Goal: Transaction & Acquisition: Download file/media

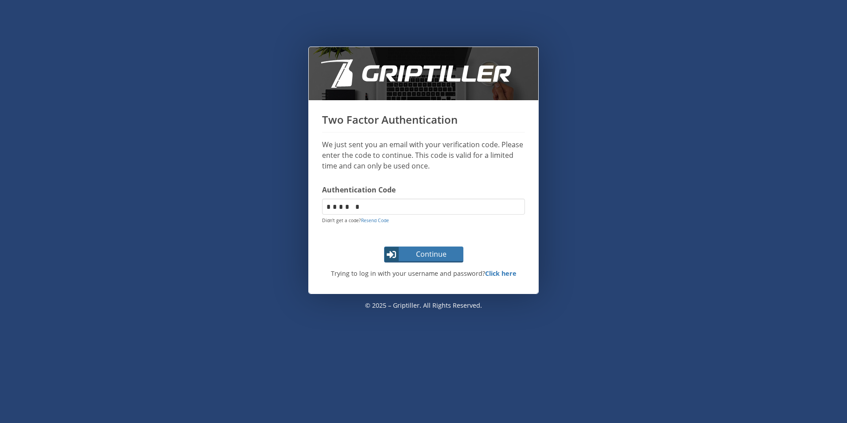
type input "******"
click at [417, 258] on span "Continue" at bounding box center [431, 254] width 62 height 11
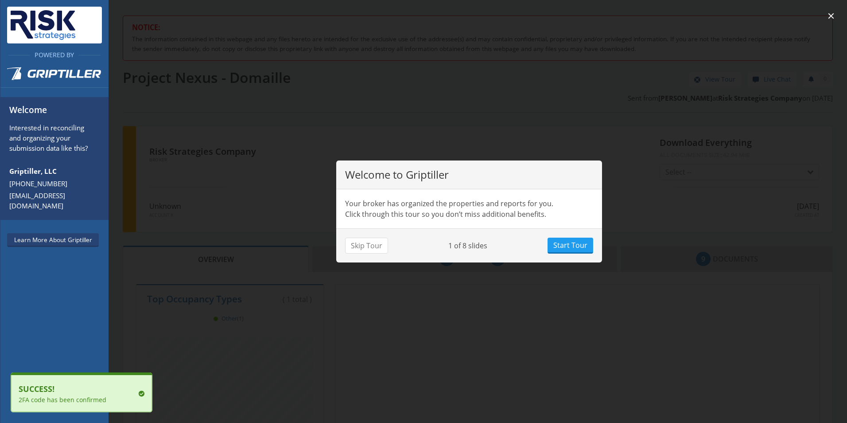
scroll to position [78, 332]
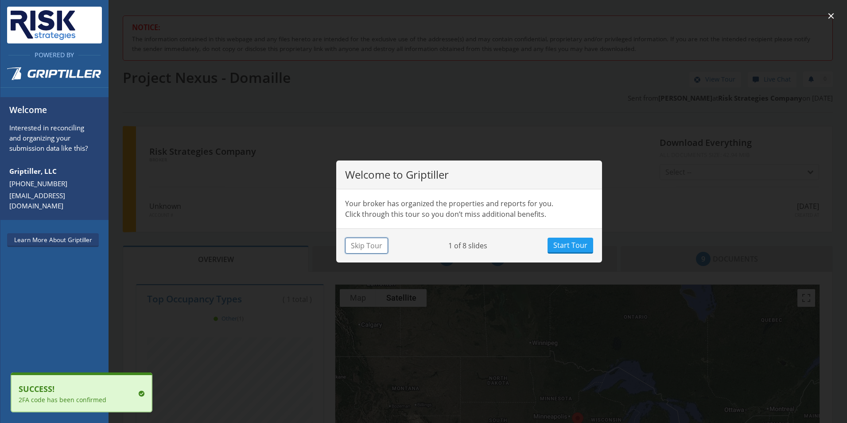
click at [369, 249] on button "Skip Tour" at bounding box center [366, 246] width 43 height 16
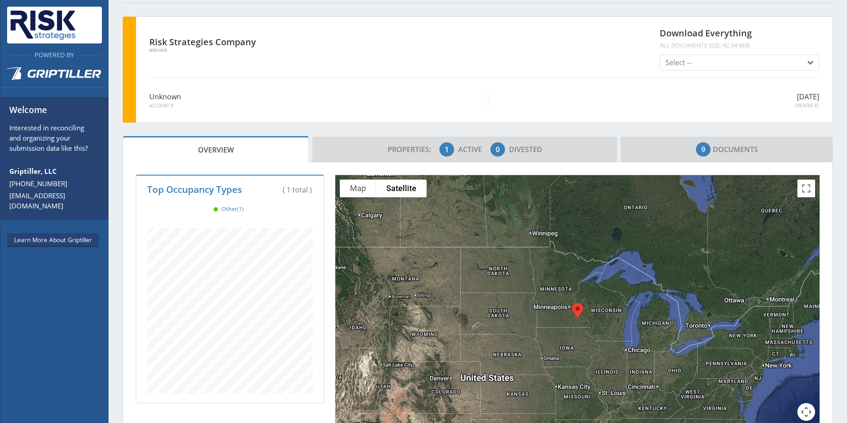
scroll to position [108, 0]
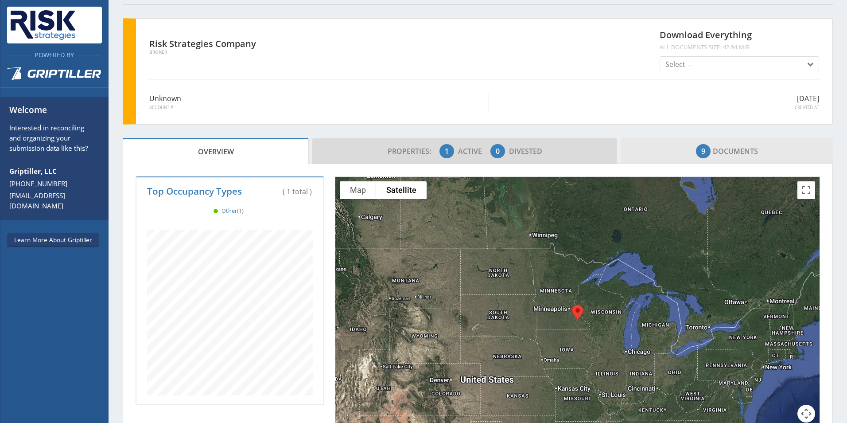
click at [667, 155] on link "9 Documents" at bounding box center [727, 151] width 212 height 26
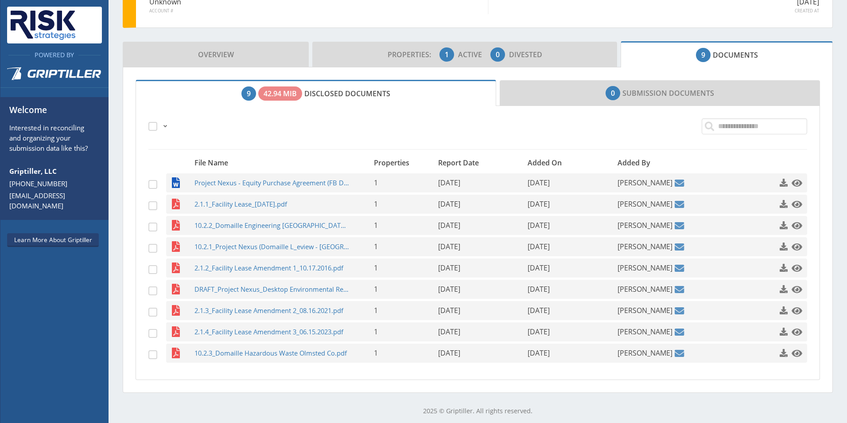
scroll to position [208, 0]
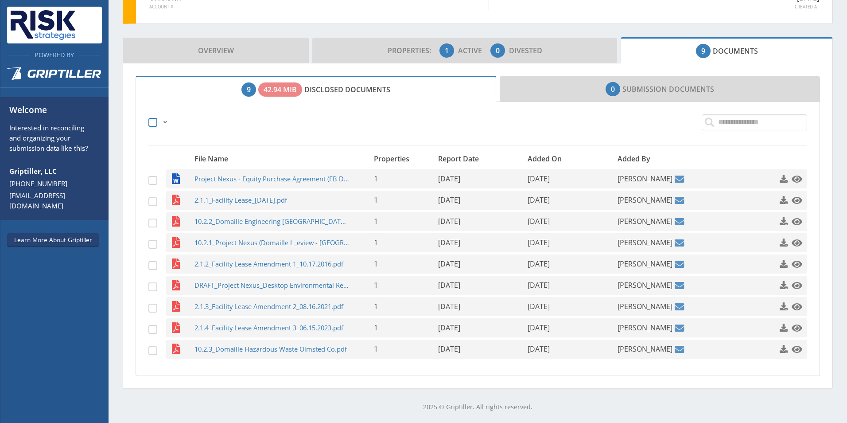
click at [152, 123] on span at bounding box center [152, 122] width 9 height 9
click at [168, 122] on span at bounding box center [165, 122] width 7 height 7
click at [286, 136] on div "All Just this page None Actions Download selected documents Download selected d…" at bounding box center [277, 124] width 268 height 31
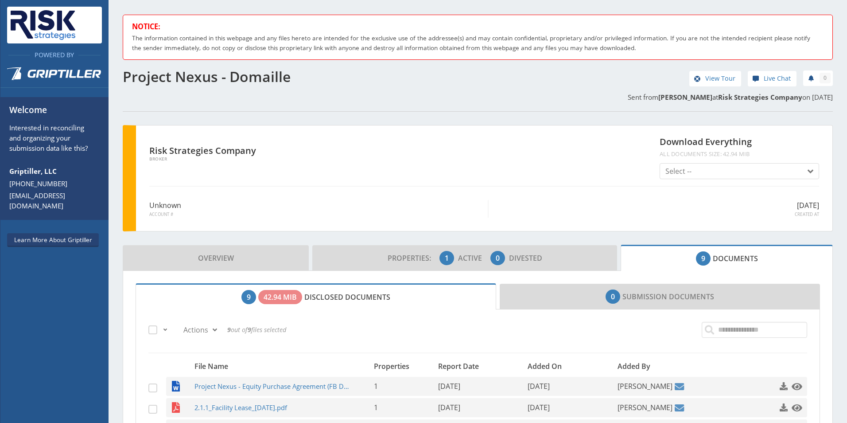
scroll to position [44, 0]
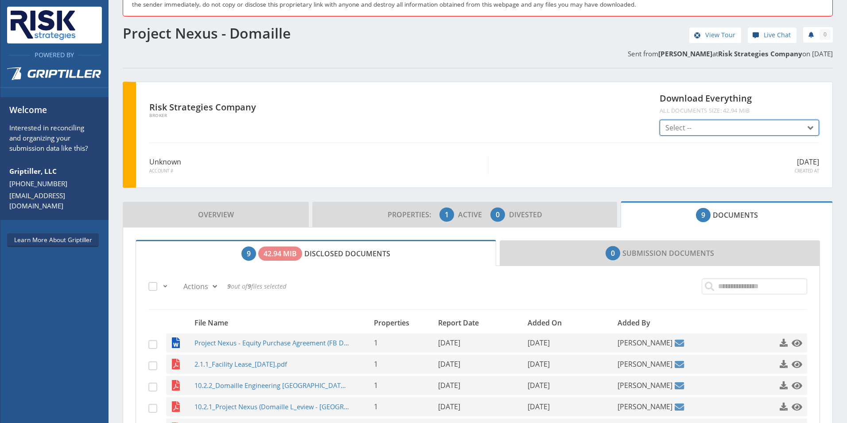
click at [805, 129] on span "button" at bounding box center [808, 128] width 11 height 11
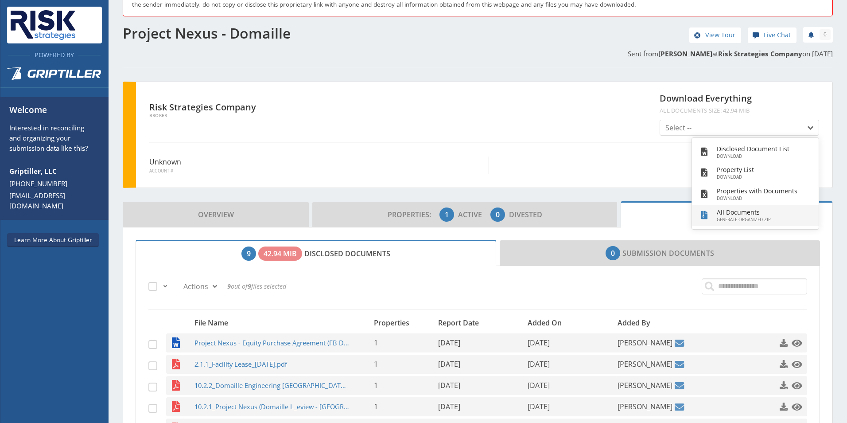
click at [720, 217] on small "Generate Organized Zip" at bounding box center [757, 220] width 81 height 7
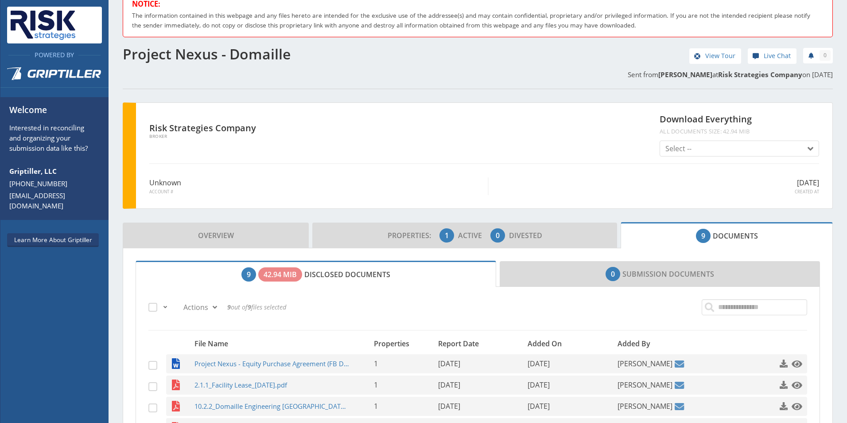
scroll to position [0, 0]
